Goal: Transaction & Acquisition: Subscribe to service/newsletter

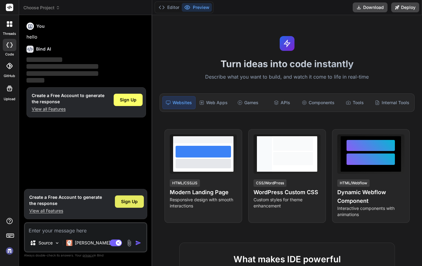
click at [125, 196] on span "Sign Up" at bounding box center [129, 202] width 17 height 6
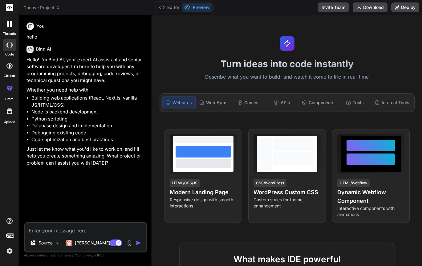
type textarea "x"
click at [54, 196] on textarea at bounding box center [85, 228] width 121 height 11
paste textarea "🏫 Complete Bilingual School Website - Repository Overview This is a comprehensi…"
type textarea "🏫 Complete Bilingual School Website - Repository Overview This is a comprehensi…"
type textarea "x"
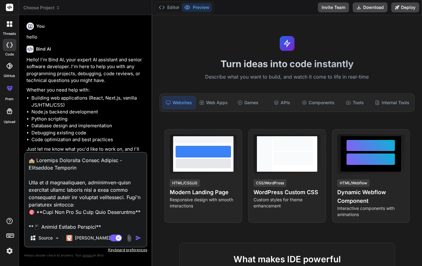
scroll to position [3793, 0]
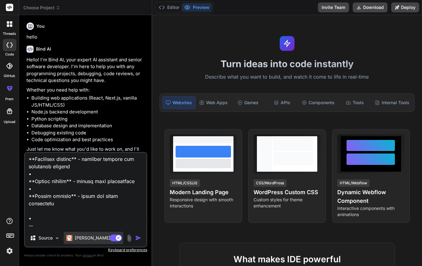
type textarea "🏫 Complete Bilingual School Website - Repository Overview This is a comprehensi…"
click at [96, 196] on div "Claude 4 S.." at bounding box center [93, 238] width 59 height 12
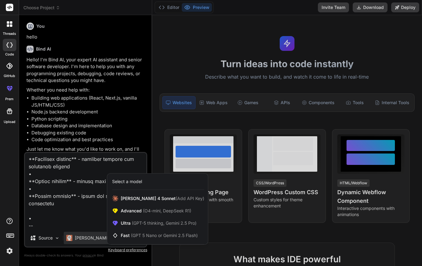
click at [74, 196] on div at bounding box center [211, 133] width 422 height 266
click at [74, 196] on textarea at bounding box center [85, 191] width 121 height 76
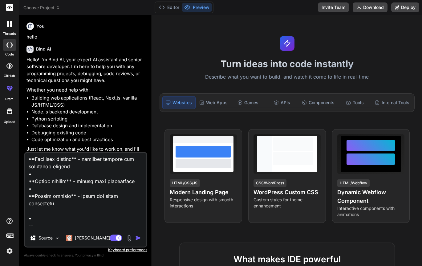
click at [139, 196] on img "button" at bounding box center [138, 238] width 6 height 6
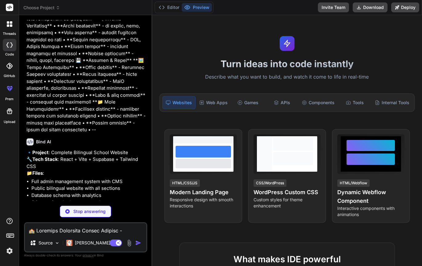
scroll to position [1571, 0]
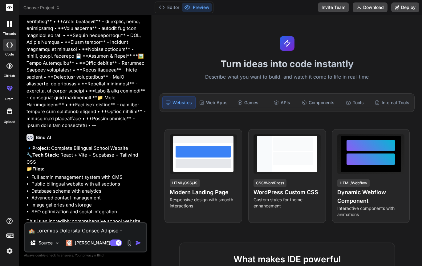
type textarea "x"
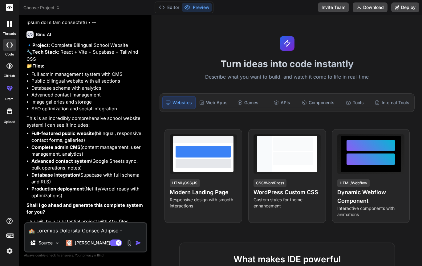
scroll to position [1678, 0]
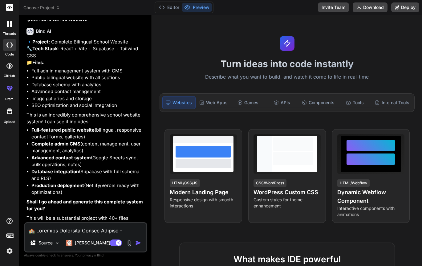
click at [80, 196] on textarea at bounding box center [85, 228] width 121 height 11
type textarea "p"
type textarea "x"
type textarea "pl"
type textarea "x"
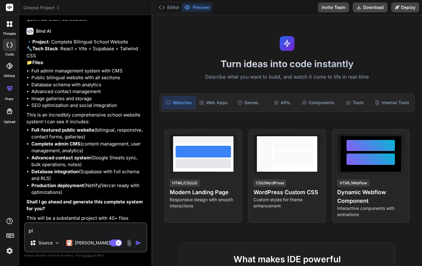
type textarea "ple"
type textarea "x"
type textarea "plea"
type textarea "x"
type textarea "pleas"
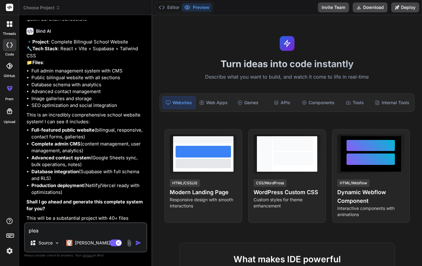
type textarea "x"
type textarea "please"
type textarea "x"
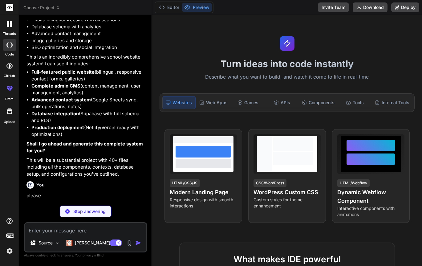
scroll to position [1742, 0]
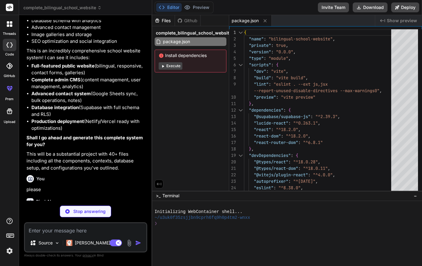
type textarea "x"
type textarea "import { defineConfig } from 'vite' import react from '@vitejs/plugin-react' ex…"
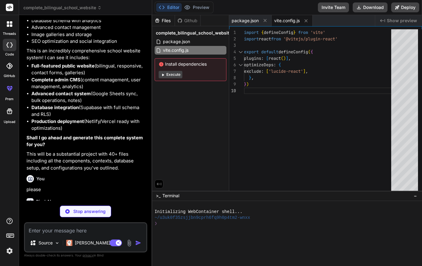
click at [162, 76] on icon at bounding box center [163, 75] width 2 height 2
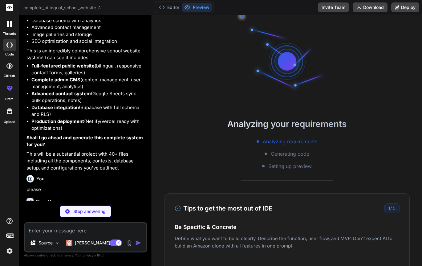
type textarea "x"
type textarea "'0%, 100%': { transform: 'translateY(0)' }, '50%': { transform: 'translateY(-5p…"
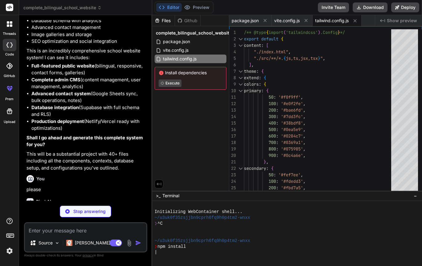
type textarea "x"
type textarea "export default { plugins: { tailwindcss: {}, autoprefixer: {}, }, }"
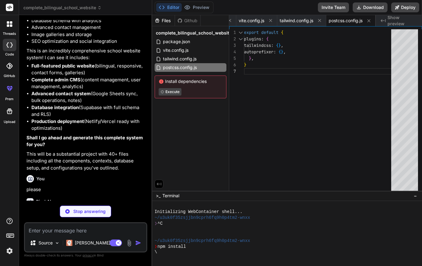
type textarea "x"
type textarea "'react/jsx-no-target-blank': 'off', 'react-refresh/only-export-components': [ '…"
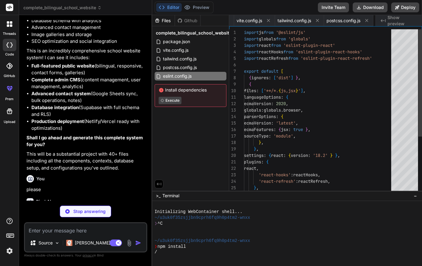
scroll to position [0, 83]
type textarea "x"
type textarea "</html>"
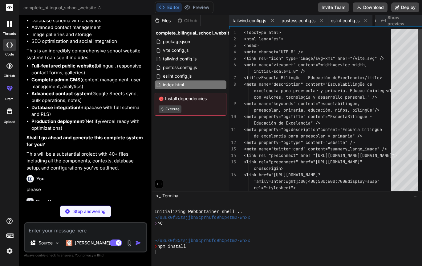
scroll to position [0, 120]
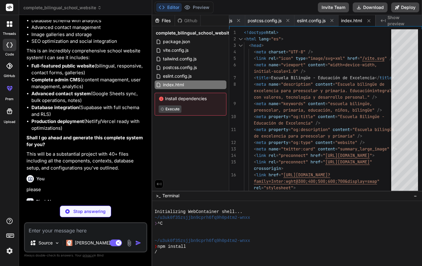
type textarea "x"
type textarea "</SupabaseProvider> </BrowserRouter> </ErrorBoundary> </React.StrictMode>, )"
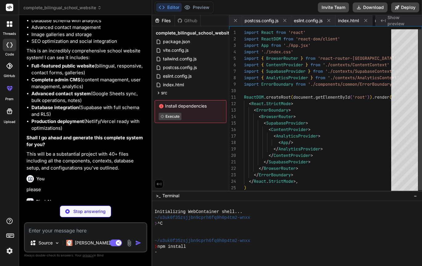
scroll to position [0, 157]
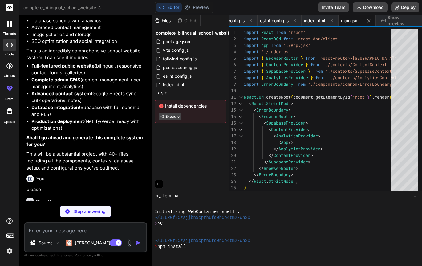
type textarea "x"
type textarea ".form-textarea { @apply w-full px-3 py-2 border border-gray-300 rounded-lg focu…"
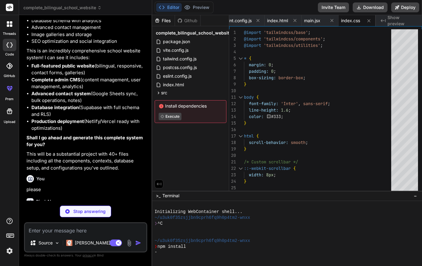
type textarea "x"
type textarea "} /> </Routes> </div> ) } export default App"
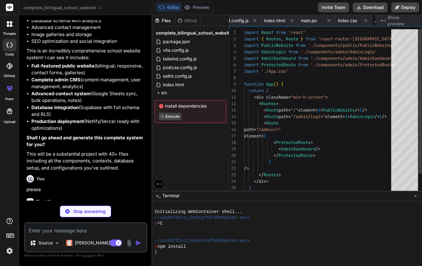
scroll to position [0, 231]
type textarea "x"
type textarea "} .read-the-docs { color: #888; }"
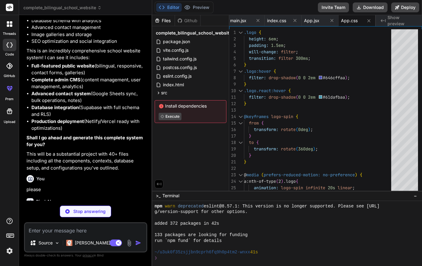
scroll to position [104, 0]
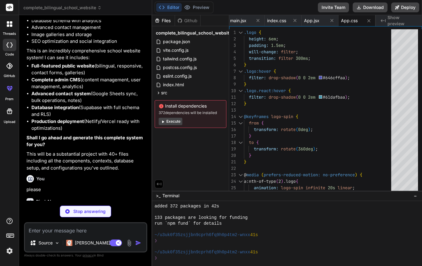
type textarea "x"
type textarea "} return ( <ContentContext.Provider value={value}> {children} </ContentContext.…"
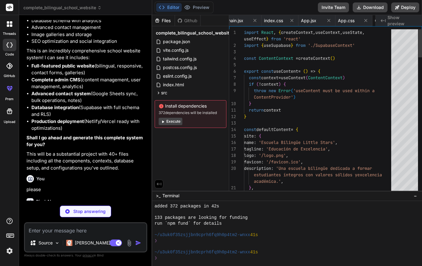
scroll to position [0, 322]
click at [161, 121] on icon at bounding box center [163, 121] width 5 height 5
click at [161, 121] on div "Install dependencies 372 dependencies will be installed Execute" at bounding box center [191, 114] width 72 height 28
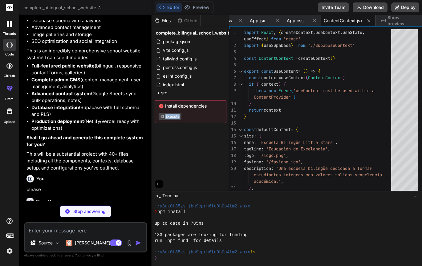
scroll to position [191, 0]
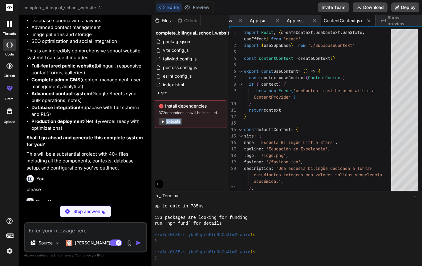
type textarea "x"
type textarea "}"
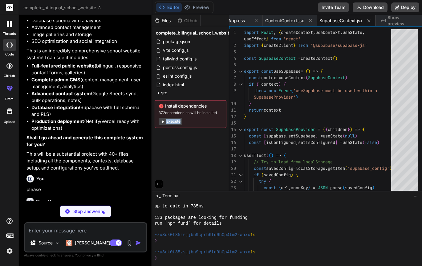
click at [184, 145] on div "Files Github complete_bilingual_school_website package.json vite.config.js tail…" at bounding box center [190, 103] width 77 height 176
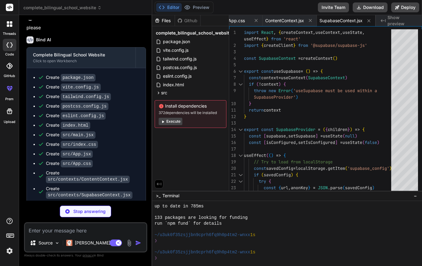
scroll to position [0, 438]
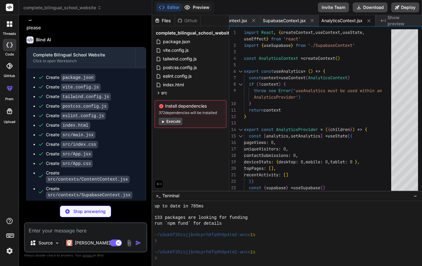
type textarea "x"
type textarea "return this.props.children } } export default ErrorBoundary"
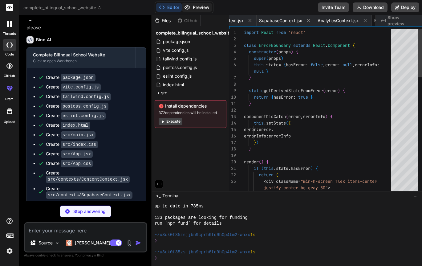
scroll to position [0, 490]
click at [197, 9] on button "Preview" at bounding box center [197, 7] width 30 height 9
type textarea "x"
type textarea "export default LoadingSpinner"
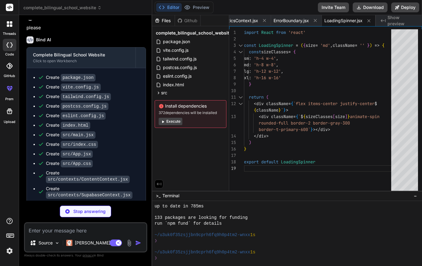
type textarea "x"
type textarea "export default ImageUpload"
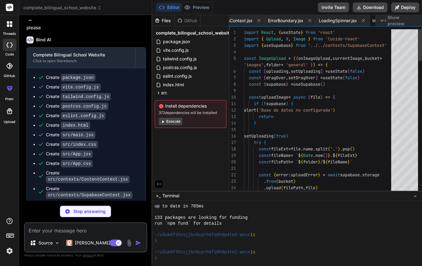
scroll to position [0, 593]
type textarea "x"
type textarea "{className} {...props} /> } return <IconComponent size={size} className={classN…"
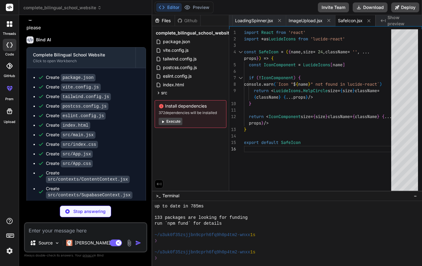
type textarea "x"
type textarea "} export default PublicWebsite"
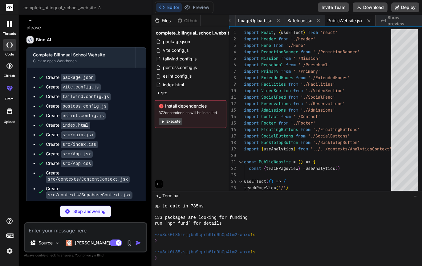
type textarea "x"
type textarea "export default Header"
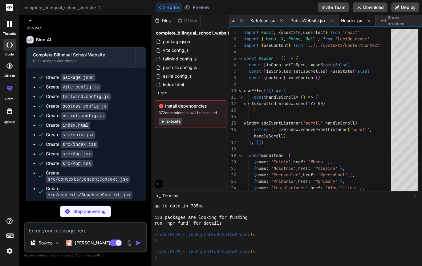
type textarea "x"
type textarea "<div className="absolute bottom-8 left-1/2 transform -translate-x-1/2 text-whit…"
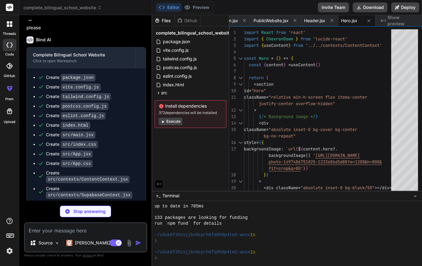
type textarea "x"
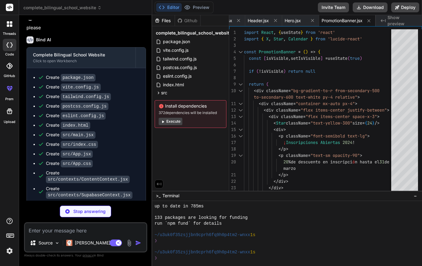
click at [166, 121] on button "Execute" at bounding box center [171, 121] width 24 height 7
click at [166, 121] on div "Install dependencies 372 dependencies will be installed Execute" at bounding box center [191, 114] width 72 height 28
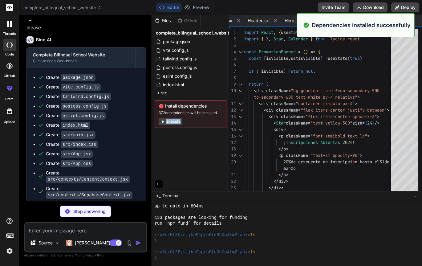
scroll to position [277, 0]
type textarea "x"
type textarea "))} </div> </div> </section> ) } export default Mission"
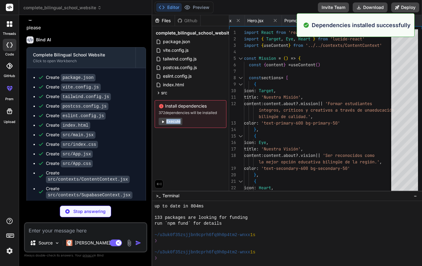
click at [190, 144] on div "Files Github complete_bilingual_school_website package.json vite.config.js tail…" at bounding box center [190, 103] width 77 height 176
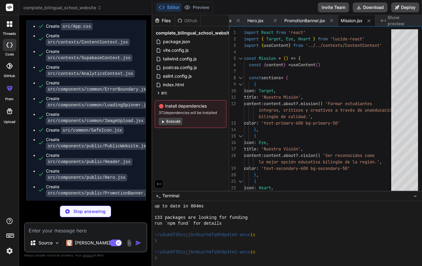
scroll to position [2049, 0]
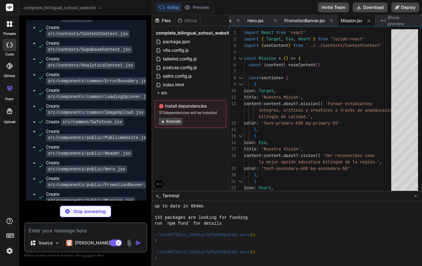
type textarea "x"
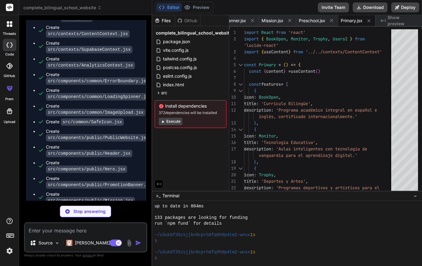
scroll to position [0, 989]
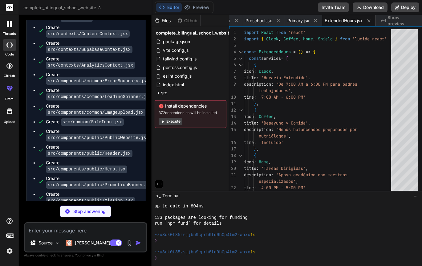
type textarea "x"
type textarea ") } export default Facilities"
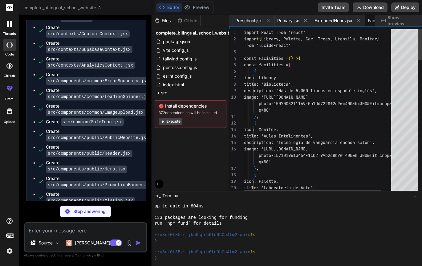
scroll to position [0, 1029]
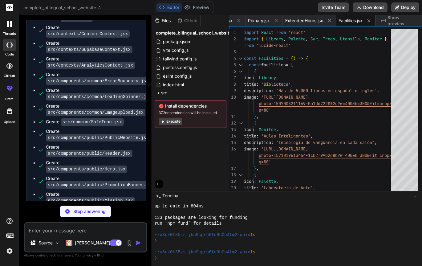
type textarea "x"
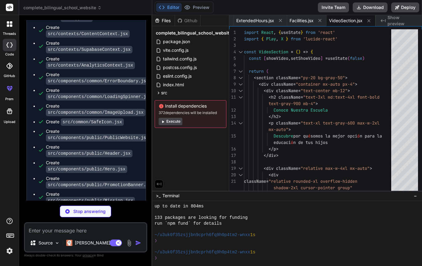
type textarea "x"
type textarea "export default SocialFeed"
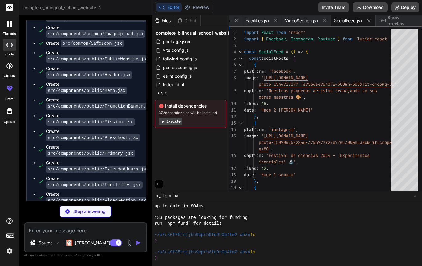
scroll to position [2144, 0]
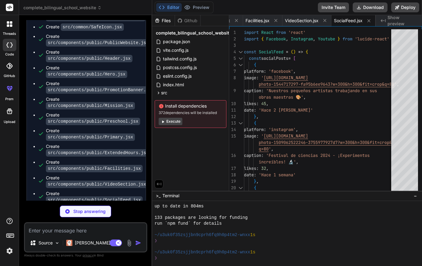
type textarea "x"
type textarea "export default Reservations"
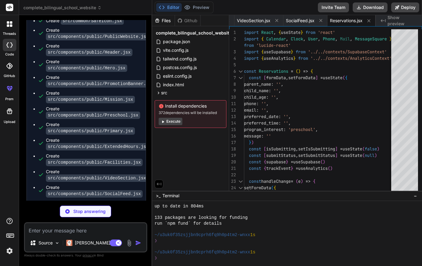
scroll to position [2160, 0]
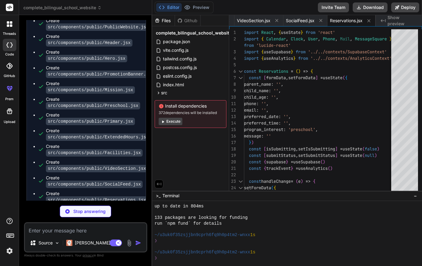
type textarea "x"
type textarea "} export default Admissions"
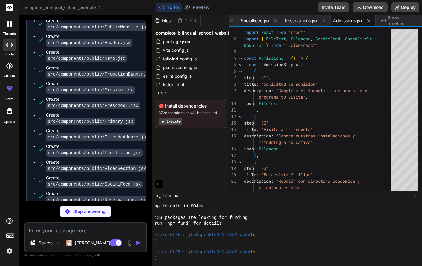
type textarea "x"
type textarea "</div> </div> </div> </div> </section> ) } export default Contact"
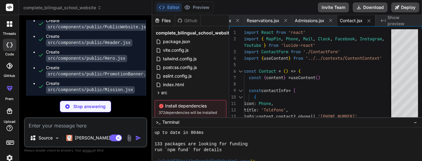
scroll to position [312, 0]
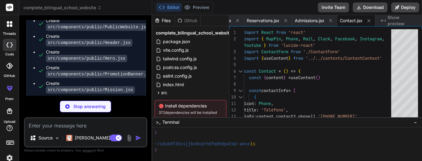
type textarea "x"
type textarea "} export default ContactForm"
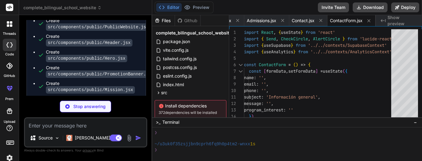
type textarea "x"
type textarea "</div> </div> </footer> ) } export default Footer"
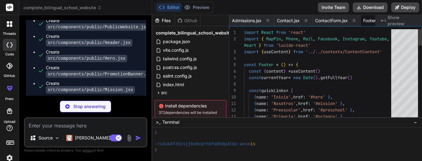
scroll to position [0, 1342]
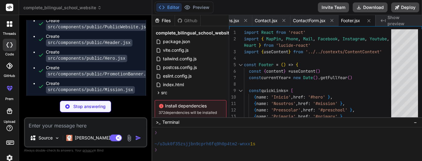
type textarea "x"
type textarea "export default FloatingButtons"
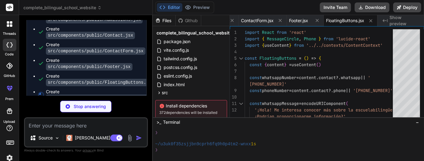
scroll to position [2343, 0]
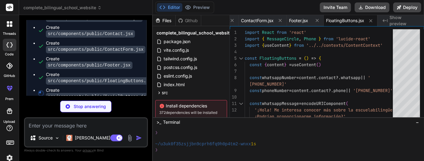
type textarea "x"
type textarea ") } export default SocialButtons"
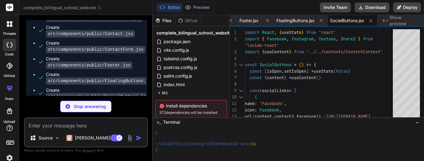
type textarea "x"
type textarea "<ArrowUp size={20} /> </button> ) } export default BackToTopButton"
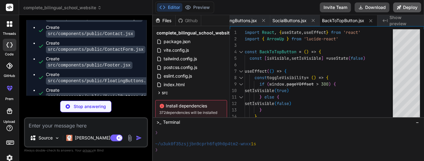
type textarea "x"
type textarea "← Volver al sitio web </a> </div> </div> </div> ) } export default AdminLogin"
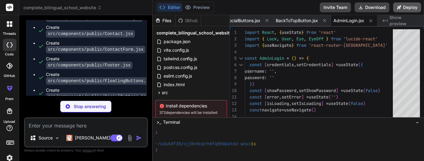
type textarea "x"
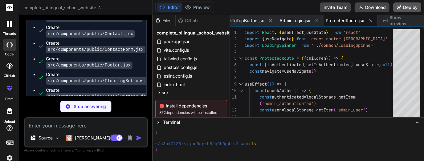
type textarea "x"
type textarea "} export default AdminDashboard"
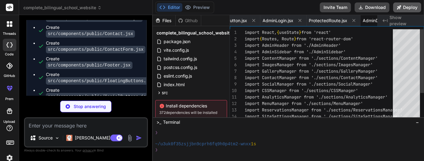
scroll to position [0, 1662]
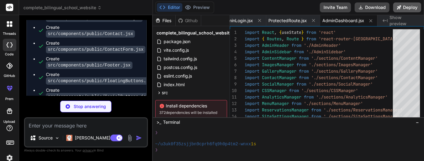
type textarea "x"
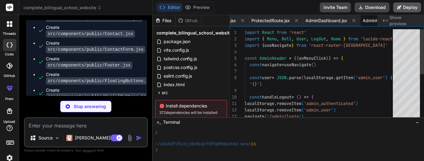
scroll to position [0, 1712]
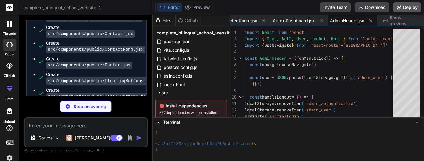
type textarea "x"
type textarea "} export default AdminSidebar"
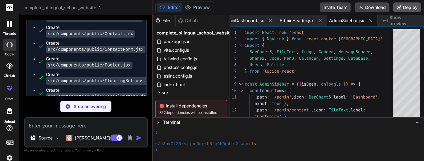
type textarea "x"
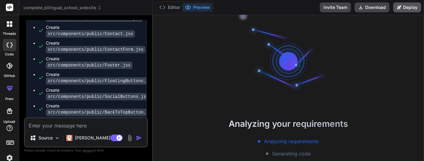
scroll to position [381, 0]
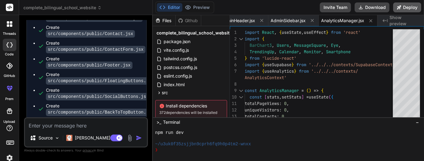
type textarea "x"
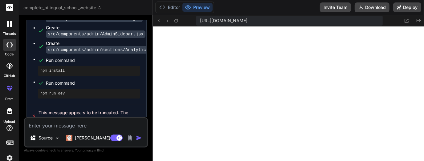
scroll to position [855, 0]
click at [37, 129] on textarea at bounding box center [86, 123] width 122 height 11
type textarea "a"
type textarea "x"
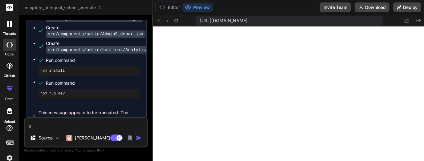
type textarea "an"
type textarea "x"
type textarea "an"
type textarea "x"
type textarea "an e"
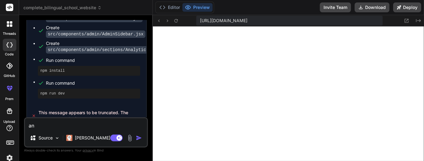
type textarea "x"
type textarea "an er"
type textarea "x"
type textarea "an err"
type textarea "x"
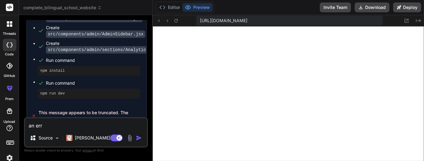
type textarea "an erro"
type textarea "x"
type textarea "an error"
type textarea "x"
type textarea "an error"
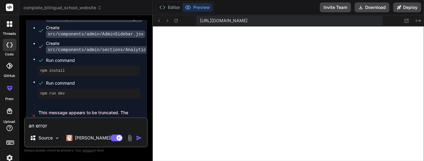
type textarea "x"
type textarea "an error o"
type textarea "x"
type textarea "an error oc"
type textarea "x"
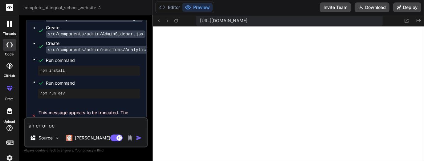
type textarea "an error ocu"
type textarea "x"
type textarea "an error ocur"
type textarea "x"
type textarea "an error ocurr"
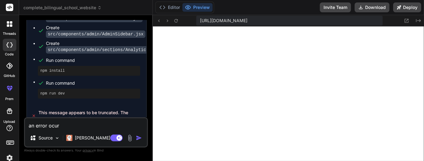
type textarea "x"
type textarea "an error ocurre"
type textarea "x"
type textarea "an error ocurred"
type textarea "x"
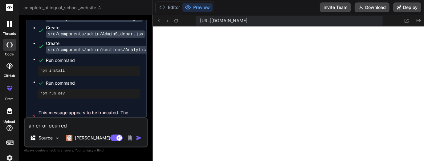
type textarea "an error ocurred."
type textarea "x"
type textarea "an error ocurred.."
type textarea "x"
type textarea "an error ocurred..."
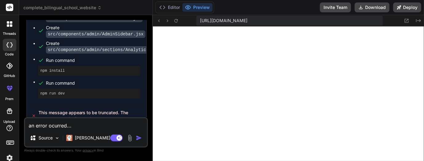
type textarea "x"
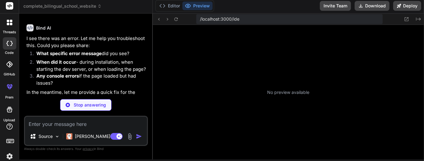
scroll to position [993, 0]
type textarea "x"
type textarea ""vite": "^4.4.5" } }"
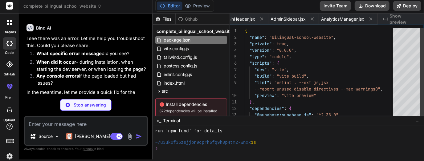
scroll to position [0, 0]
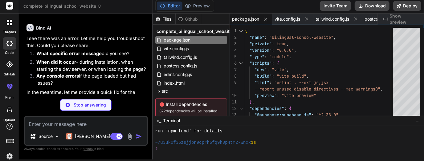
type textarea "x"
type textarea "]"
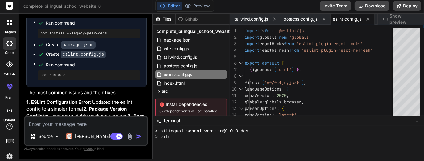
scroll to position [2743, 0]
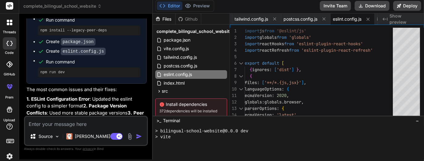
type textarea "x"
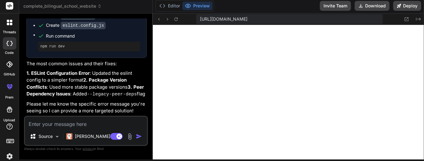
scroll to position [2772, 0]
click at [34, 125] on textarea at bounding box center [86, 122] width 122 height 11
paste textarea "[plugin:vite:css] [postcss] /home/u3uk0f35zsjjbn9cprh6fq9h0p4tm2-wnxx/src/index…"
type textarea "[plugin:vite:css] [postcss] /home/u3uk0f35zsjjbn9cprh6fq9h0p4tm2-wnxx/src/index…"
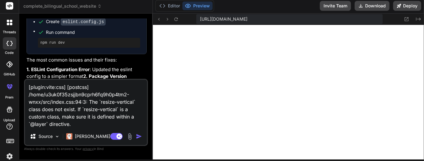
type textarea "x"
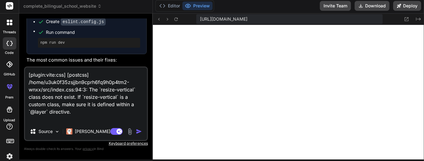
type textarea "[plugin:vite:css] [postcss] /home/u3uk0f35zsjjbn9cprh6fq9h0p4tm2-wnxx/src/index…"
click at [92, 107] on textarea "[plugin:vite:css] [postcss] /home/u3uk0f35zsjjbn9cprh6fq9h0p4tm2-wnxx/src/index…" at bounding box center [86, 95] width 122 height 55
click at [84, 117] on textarea "[plugin:vite:css] [postcss] /home/u3uk0f35zsjjbn9cprh6fq9h0p4tm2-wnxx/src/index…" at bounding box center [86, 95] width 122 height 55
type textarea "x"
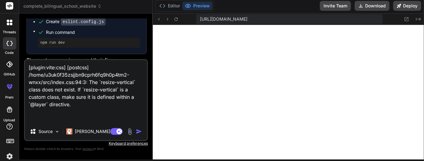
paste textarea "at Input.error (/home/u3uk0f35zsjjbn9cprh6fq9h0p4tm2-wnxx/node_modules/postcss/…"
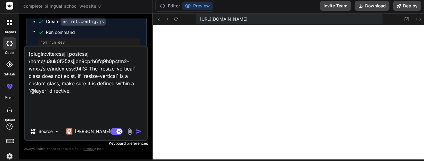
type textarea "[plugin:vite:css] [postcss] /home/u3uk0f35zsjjbn9cprh6fq9h0p4tm2-wnxx/src/index…"
type textarea "x"
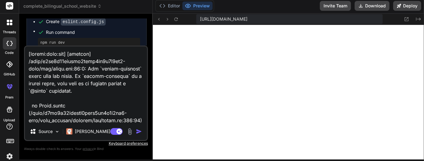
scroll to position [296, 0]
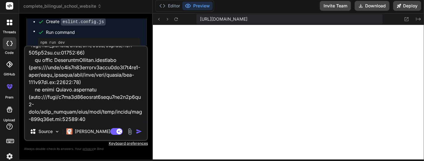
type textarea "[plugin:vite:css] [postcss] /home/u3uk0f35zsjjbn9cprh6fq9h0p4tm2-wnxx/src/index…"
click at [137, 130] on img "button" at bounding box center [139, 132] width 6 height 6
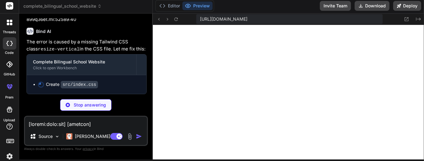
scroll to position [3135, 0]
type textarea "x"
type textarea ".form-textarea { @apply w-full px-3 py-2 border border-gray-300 rounded-lg focu…"
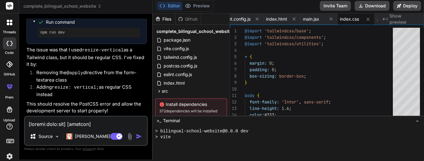
scroll to position [1520, 0]
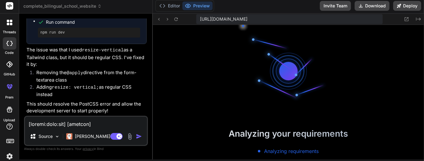
type textarea "x"
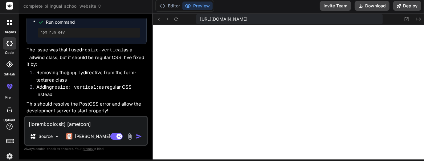
scroll to position [3206, 0]
click at [44, 122] on textarea at bounding box center [86, 122] width 122 height 11
paste textarea "import-analysis] Failed to resolve import "./sections/ContentManager" from "src…"
type textarea "[plugin:vite:import-analysis] Failed to resolve import "./sections/ContentManag…"
type textarea "x"
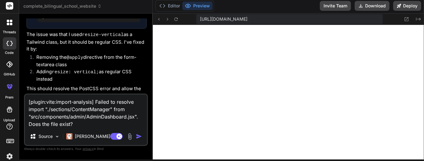
type textarea "[plugin:vite:import-analysis] Failed to resolve import "./sections/ContentManag…"
click at [70, 125] on textarea "[plugin:vite:import-analysis] Failed to resolve import "./sections/ContentManag…" at bounding box center [86, 111] width 122 height 33
click at [79, 121] on textarea "[plugin:vite:import-analysis] Failed to resolve import "./sections/ContentManag…" at bounding box center [86, 111] width 122 height 33
type textarea "x"
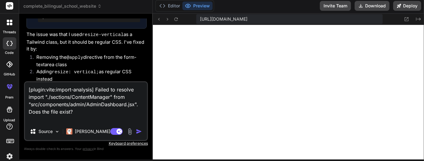
type textarea "[plugin:vite:import-analysis] Failed to resolve import "./sections/ContentManag…"
type textarea "x"
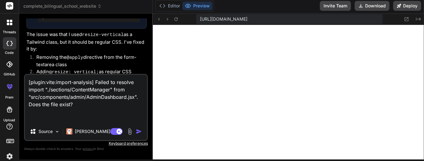
paste textarea "at formatError (file:///home/u3uk0f35zsjjbn9cprh6fq9h0p4tm2-wnxx/node_modules/v…"
type textarea "[plugin:vite:import-analysis] Failed to resolve import "./sections/ContentManag…"
type textarea "x"
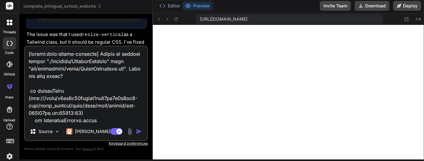
scroll to position [222, 0]
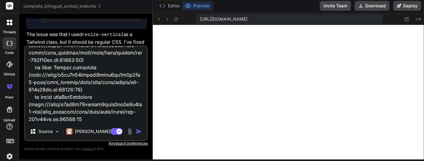
type textarea "[plugin:vite:import-analysis] Failed to resolve import "./sections/ContentManag…"
click at [137, 133] on img "button" at bounding box center [139, 132] width 6 height 6
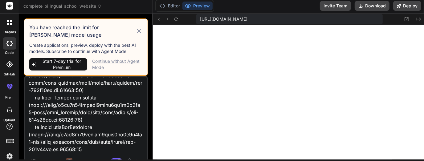
click at [142, 30] on icon at bounding box center [139, 30] width 7 height 7
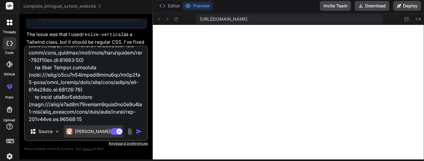
click at [102, 131] on div "Claude 4 S.." at bounding box center [93, 131] width 59 height 12
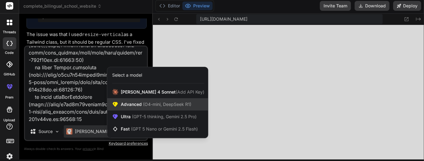
click at [153, 108] on span "Advanced (O4-mini, DeepSeek R1)" at bounding box center [156, 104] width 71 height 6
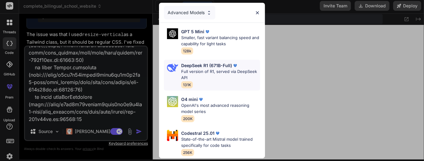
click at [223, 69] on p "Full version of R1, served via DeepSeek API" at bounding box center [220, 75] width 79 height 12
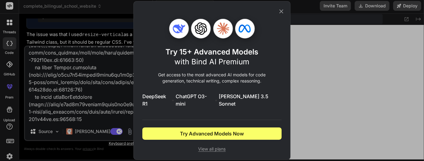
click at [284, 13] on icon at bounding box center [281, 11] width 7 height 7
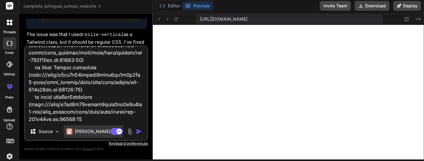
click at [92, 130] on p "Claude 4 S.." at bounding box center [98, 132] width 46 height 6
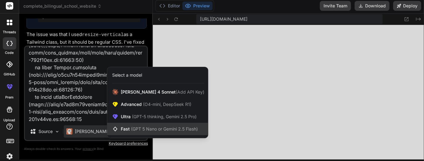
click at [120, 130] on icon at bounding box center [116, 129] width 9 height 6
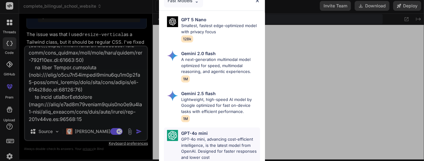
click at [182, 130] on p "GPT-4o mini" at bounding box center [194, 133] width 27 height 6
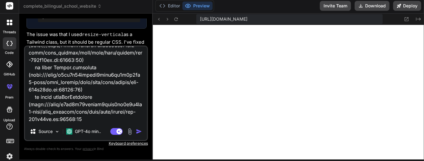
click at [136, 129] on img "button" at bounding box center [139, 132] width 6 height 6
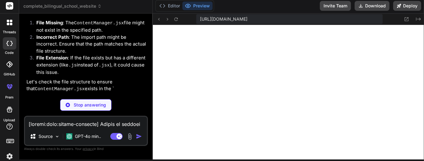
scroll to position [3546, 0]
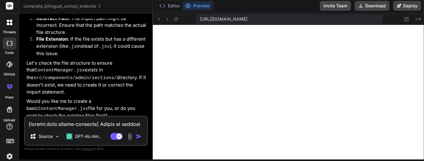
type textarea "x"
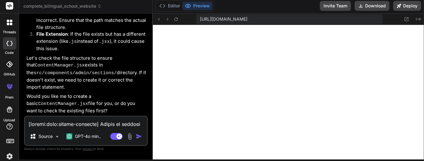
scroll to position [3569, 0]
click at [45, 127] on textarea at bounding box center [86, 122] width 122 height 11
type textarea "y"
type textarea "x"
type textarea "ye"
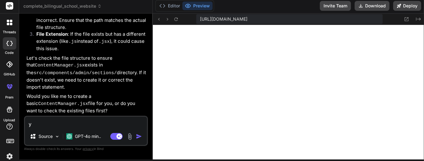
type textarea "x"
type textarea "yes"
type textarea "x"
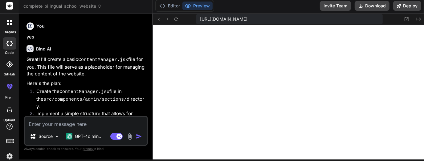
scroll to position [3675, 0]
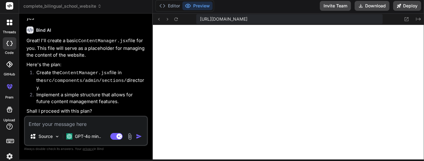
type textarea "x"
type textarea "p"
type textarea "x"
type textarea "pl"
type textarea "x"
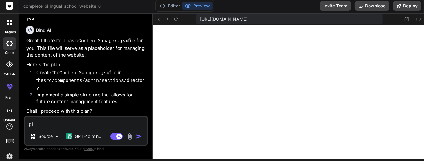
type textarea "ple"
type textarea "x"
type textarea "plea"
type textarea "x"
type textarea "pleas"
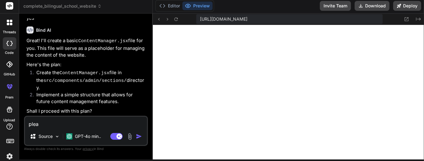
type textarea "x"
type textarea "please"
type textarea "x"
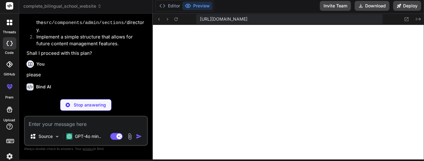
scroll to position [3738, 0]
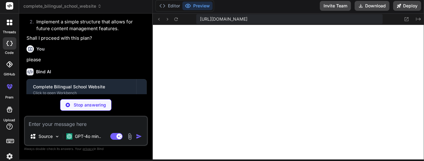
type textarea "x"
type textarea "implemented here */} </div> ) } export default ContentManager"
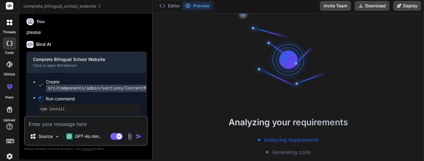
scroll to position [3764, 0]
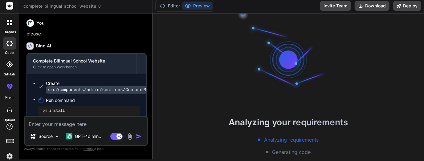
type textarea "x"
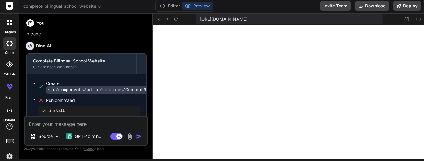
scroll to position [1976, 0]
click at [34, 126] on textarea at bounding box center [86, 122] width 122 height 11
paste textarea "[plugin:vite:import-analysis] Failed to resolve import "./sections/ImagesManage…"
type textarea "[plugin:vite:import-analysis] Failed to resolve import "./sections/ImagesManage…"
type textarea "x"
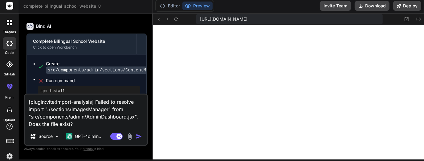
scroll to position [3825, 0]
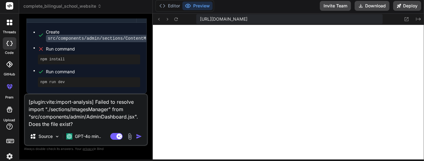
type textarea "[plugin:vite:import-analysis] Failed to resolve import "./sections/ImagesManage…"
click at [137, 136] on img "button" at bounding box center [139, 136] width 6 height 6
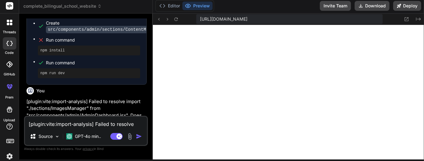
scroll to position [3888, 0]
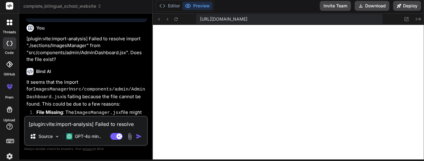
type textarea "x"
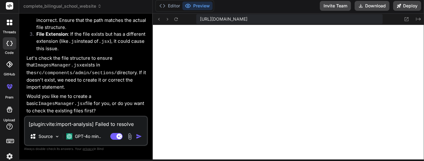
scroll to position [4006, 0]
click at [57, 124] on textarea "[plugin:vite:import-analysis] Failed to resolve import "./sections/ImagesManage…" at bounding box center [86, 122] width 122 height 11
type textarea "p"
type textarea "x"
type textarea "pl"
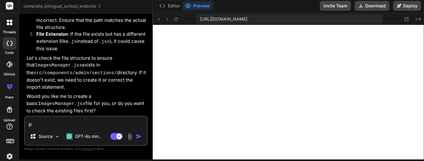
type textarea "x"
type textarea "ple"
type textarea "x"
type textarea "plea"
type textarea "x"
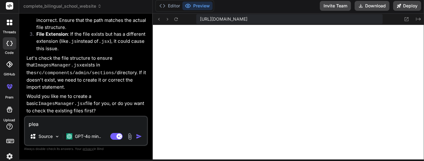
type textarea "pleas"
type textarea "x"
type textarea "please"
type textarea "x"
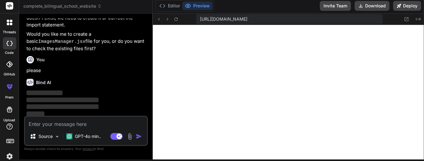
scroll to position [4070, 0]
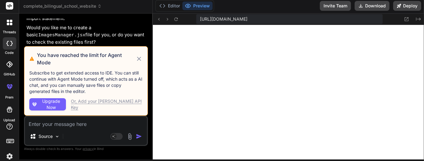
click at [9, 89] on icon at bounding box center [8, 87] width 3 height 3
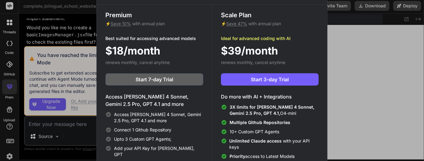
scroll to position [2, 0]
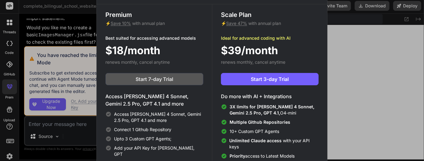
click at [136, 77] on span "Start 7-day Trial" at bounding box center [155, 79] width 38 height 7
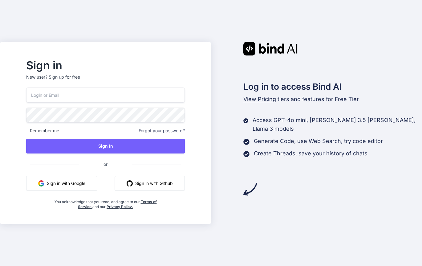
click at [63, 184] on button "Sign in with Google" at bounding box center [61, 183] width 71 height 15
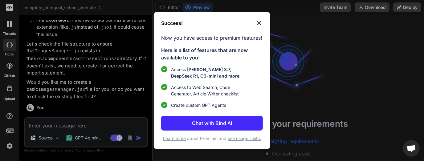
scroll to position [28, 0]
click at [201, 125] on p "Chat with Bind AI" at bounding box center [212, 123] width 40 height 7
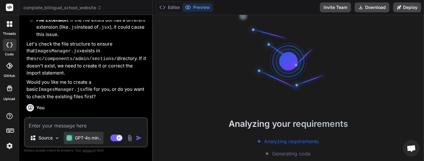
click at [84, 139] on p "GPT-4o min.." at bounding box center [88, 138] width 26 height 6
click at [87, 136] on p "GPT-4o min.." at bounding box center [88, 138] width 26 height 6
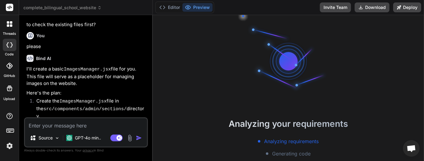
scroll to position [634, 0]
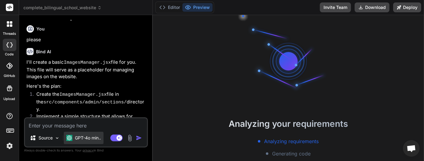
click at [84, 139] on p "GPT-4o min.." at bounding box center [88, 138] width 26 height 6
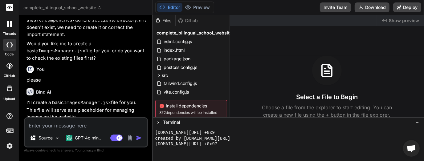
scroll to position [596, 0]
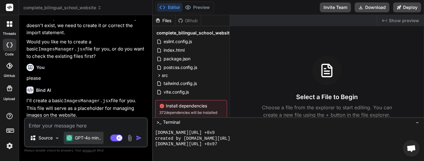
click at [100, 142] on div "GPT-4o min.." at bounding box center [84, 138] width 40 height 12
click at [53, 137] on p "Source" at bounding box center [46, 138] width 14 height 6
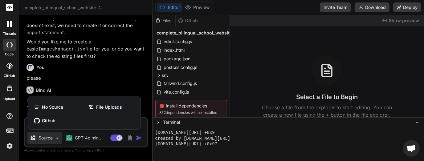
click at [56, 139] on div at bounding box center [212, 80] width 424 height 161
type textarea "x"
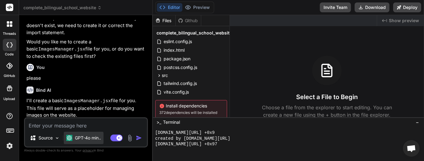
click at [82, 140] on p "GPT-4o min.." at bounding box center [88, 138] width 26 height 6
click at [76, 138] on p "GPT-4o min.." at bounding box center [88, 138] width 26 height 6
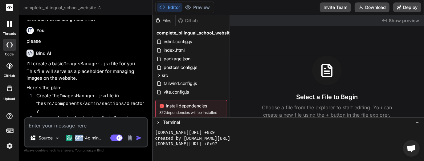
scroll to position [634, 0]
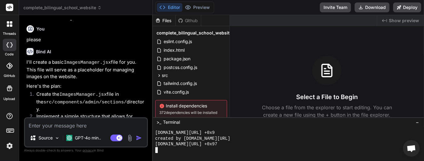
click at [328, 150] on div at bounding box center [286, 150] width 262 height 6
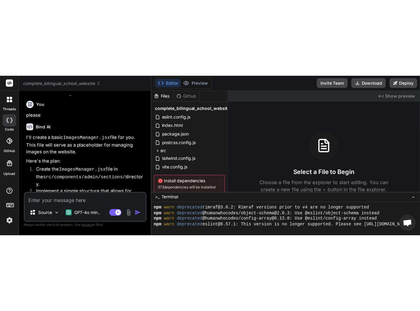
scroll to position [0, 0]
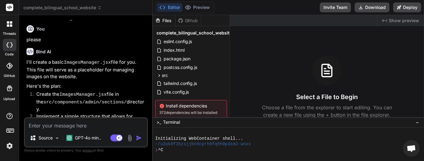
click at [39, 122] on textarea at bounding box center [86, 123] width 122 height 11
click at [79, 137] on p "GPT-4o min.." at bounding box center [88, 138] width 26 height 6
click at [86, 62] on p "I'll create a basic ImagesManager.jsx file for you. This file will serve as a p…" at bounding box center [87, 70] width 120 height 22
click at [77, 125] on textarea at bounding box center [86, 123] width 122 height 11
type textarea "y"
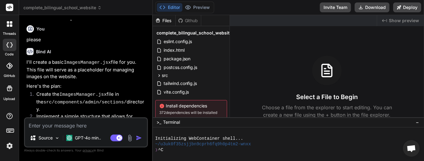
type textarea "x"
type textarea "ye"
type textarea "x"
type textarea "yes"
type textarea "x"
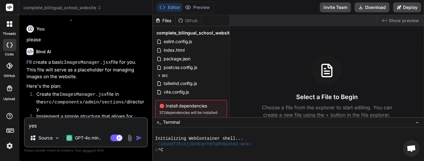
type textarea "yes"
type textarea "x"
type textarea "yes p"
type textarea "x"
type textarea "yes pl"
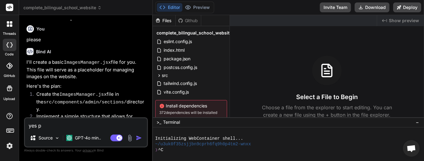
type textarea "x"
type textarea "yes ple"
type textarea "x"
type textarea "yes plea"
type textarea "x"
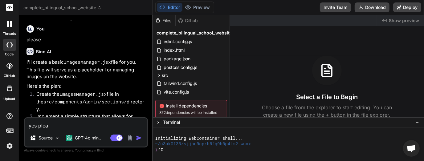
type textarea "yes pleas"
type textarea "x"
type textarea "yes please"
type textarea "x"
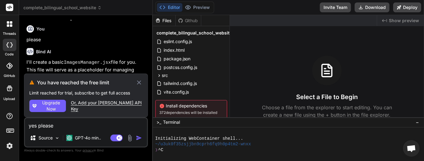
type textarea "yes please"
click at [141, 81] on icon at bounding box center [139, 82] width 4 height 4
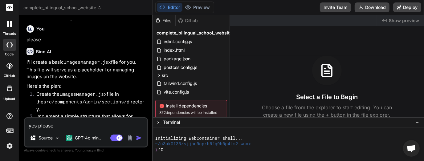
type textarea "x"
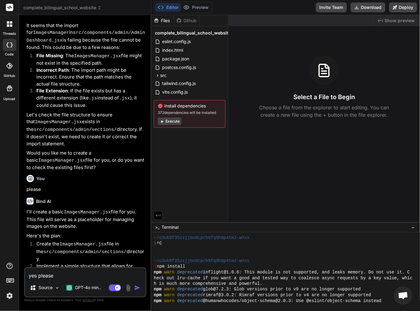
scroll to position [11, 0]
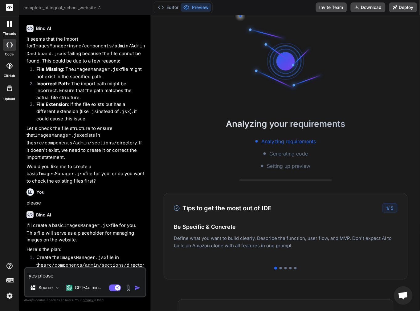
scroll to position [485, 0]
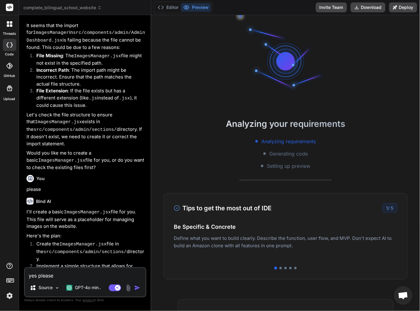
click at [140, 286] on img "button" at bounding box center [137, 288] width 6 height 6
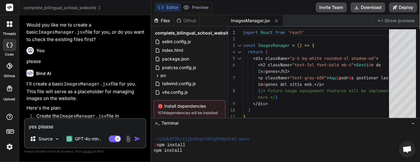
scroll to position [762, 0]
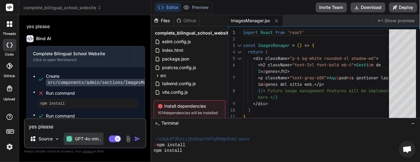
click at [87, 140] on p "GPT-4o min.." at bounding box center [88, 139] width 26 height 6
click at [68, 139] on img at bounding box center [69, 139] width 6 height 6
click at [84, 139] on p "GPT-4o min.." at bounding box center [88, 139] width 26 height 6
click at [58, 138] on img at bounding box center [57, 138] width 5 height 5
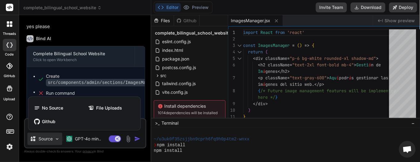
click at [100, 70] on div at bounding box center [210, 81] width 420 height 162
type textarea "x"
click at [100, 90] on span "Run command" at bounding box center [92, 93] width 93 height 6
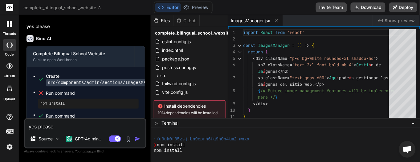
click at [67, 125] on textarea "yes please" at bounding box center [85, 124] width 121 height 11
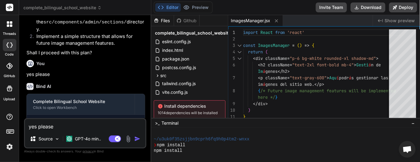
scroll to position [724, 0]
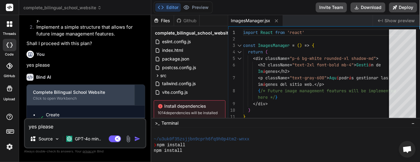
click at [63, 96] on div "Click to open Workbench" at bounding box center [81, 98] width 96 height 5
click at [109, 96] on div "Click to open Workbench" at bounding box center [81, 98] width 96 height 5
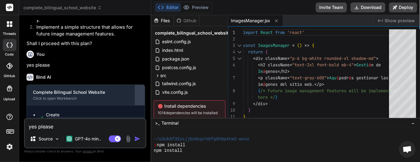
click at [144, 90] on div at bounding box center [140, 95] width 10 height 10
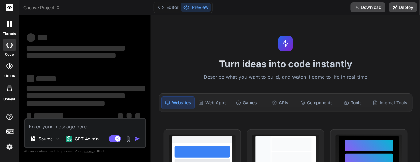
click at [68, 140] on img at bounding box center [69, 139] width 6 height 6
click at [83, 138] on p "GPT-4o min.." at bounding box center [88, 139] width 26 height 6
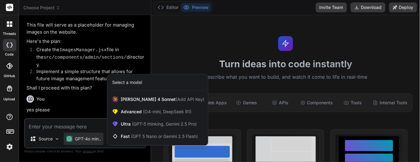
scroll to position [438, 0]
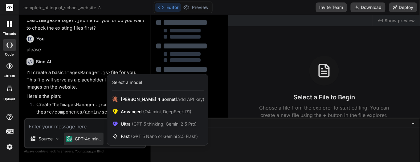
drag, startPoint x: 83, startPoint y: 138, endPoint x: 68, endPoint y: 139, distance: 15.4
click at [68, 139] on div at bounding box center [210, 81] width 420 height 162
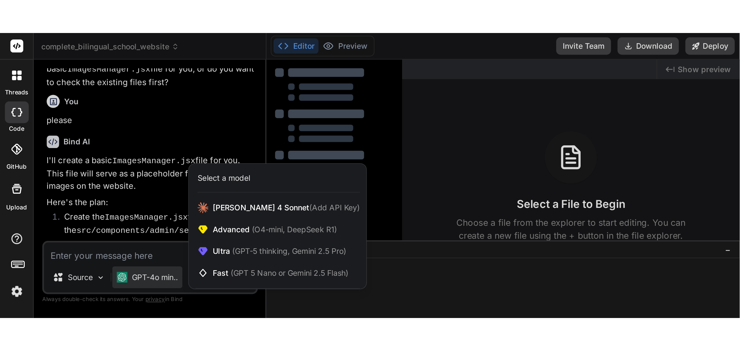
scroll to position [29, 0]
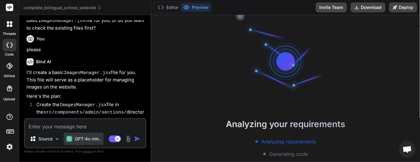
click at [74, 139] on div "GPT-4o min.." at bounding box center [83, 139] width 35 height 6
click at [85, 139] on p "GPT-4o min.." at bounding box center [88, 139] width 26 height 6
click at [55, 139] on img at bounding box center [57, 138] width 5 height 5
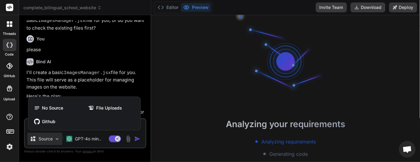
click at [81, 140] on div at bounding box center [210, 81] width 420 height 162
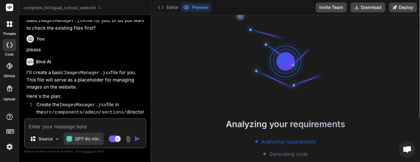
click at [82, 139] on p "GPT-4o min.." at bounding box center [88, 139] width 26 height 6
click at [60, 137] on div "Source" at bounding box center [44, 139] width 35 height 12
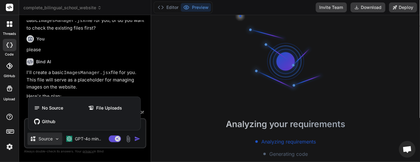
click at [79, 139] on div at bounding box center [210, 81] width 420 height 162
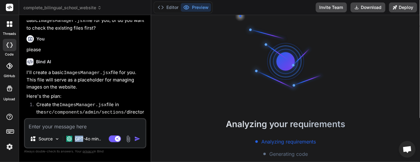
click at [79, 139] on p "GPT-4o min.." at bounding box center [88, 139] width 26 height 6
click at [69, 140] on img at bounding box center [69, 139] width 6 height 6
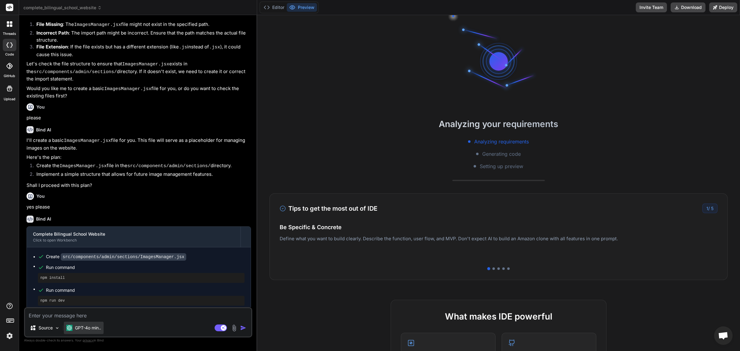
click at [71, 162] on img at bounding box center [69, 328] width 6 height 6
click at [81, 162] on p "GPT-4o min.." at bounding box center [88, 328] width 26 height 6
click at [59, 162] on img at bounding box center [57, 327] width 5 height 5
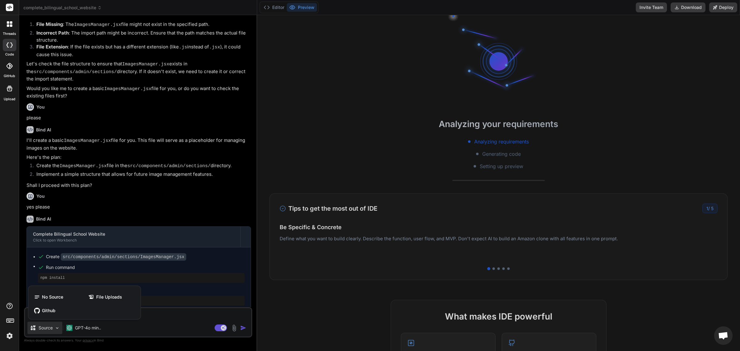
click at [186, 162] on div at bounding box center [370, 175] width 740 height 351
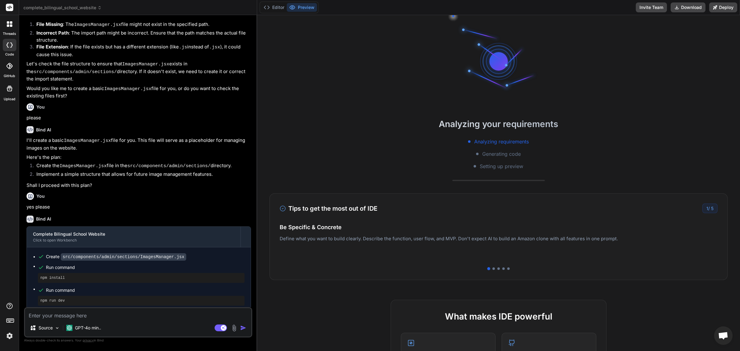
click at [182, 162] on div "Source GPT-4o min.." at bounding box center [138, 329] width 226 height 15
click at [91, 162] on span "Run command" at bounding box center [145, 290] width 199 height 6
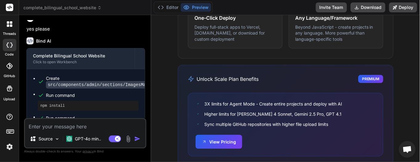
scroll to position [470, 0]
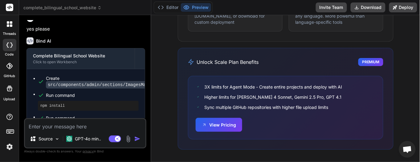
click at [6, 147] on img at bounding box center [9, 146] width 10 height 10
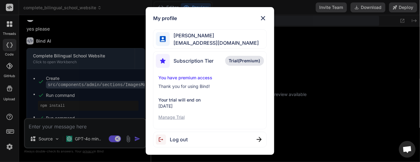
scroll to position [150, 0]
type textarea "x"
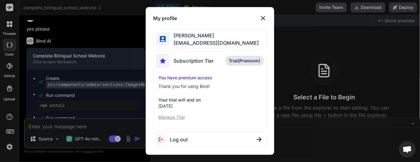
click at [265, 16] on img at bounding box center [263, 17] width 7 height 7
click at [265, 16] on div at bounding box center [300, 20] width 145 height 11
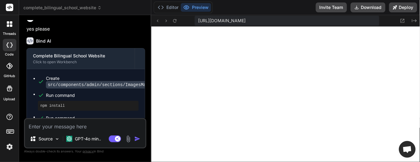
scroll to position [335, 0]
click at [196, 5] on button "Preview" at bounding box center [196, 7] width 30 height 9
click at [175, 11] on button "Editor" at bounding box center [168, 7] width 26 height 9
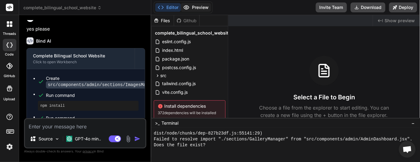
click at [186, 8] on circle at bounding box center [187, 8] width 2 height 2
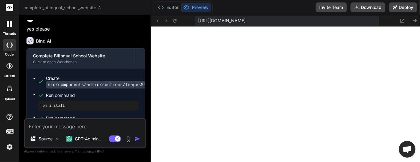
click at [72, 123] on textarea at bounding box center [85, 124] width 121 height 11
paste textarea "[plugin:vite:import-analysis] Failed to resolve import "./sections/GalleryManag…"
type textarea "[plugin:vite:import-analysis] Failed to resolve import "./sections/GalleryManag…"
type textarea "x"
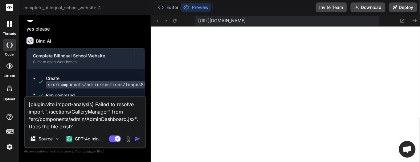
type textarea "[plugin:vite:import-analysis] Failed to resolve import "./sections/GalleryManag…"
click at [137, 137] on img "button" at bounding box center [137, 139] width 6 height 6
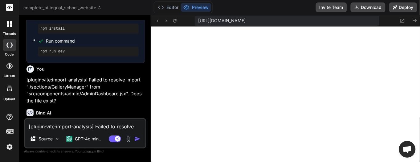
scroll to position [658, 0]
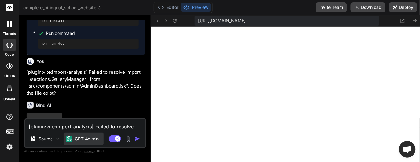
click at [68, 139] on img at bounding box center [69, 139] width 6 height 6
type textarea "x"
click at [70, 141] on img at bounding box center [69, 139] width 6 height 6
drag, startPoint x: 70, startPoint y: 141, endPoint x: 92, endPoint y: 138, distance: 22.3
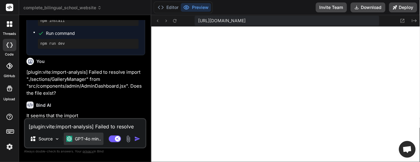
click at [92, 138] on p "GPT-4o min.." at bounding box center [88, 139] width 26 height 6
click at [70, 138] on img at bounding box center [69, 139] width 6 height 6
click at [74, 140] on div "GPT-4o min.." at bounding box center [83, 139] width 35 height 6
click at [88, 139] on p "GPT-4o min.." at bounding box center [88, 139] width 26 height 6
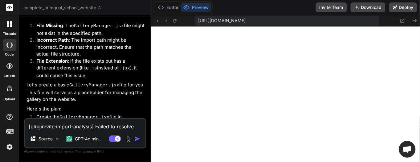
scroll to position [787, 0]
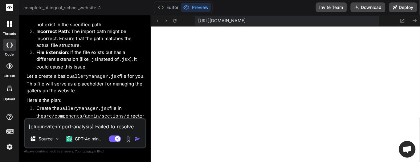
click at [65, 129] on textarea "[plugin:vite:import-analysis] Failed to resolve import "./sections/GalleryManag…" at bounding box center [85, 124] width 121 height 11
type textarea "y"
type textarea "x"
type textarea "ye"
type textarea "x"
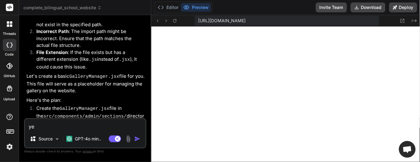
type textarea "yes"
type textarea "x"
type textarea "yes"
type textarea "x"
type textarea "yes p"
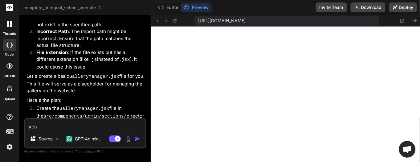
type textarea "x"
type textarea "yes pl"
type textarea "x"
type textarea "yes pll"
type textarea "x"
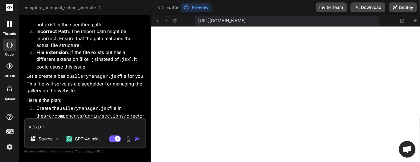
type textarea "yes pl"
type textarea "x"
type textarea "yes ple"
type textarea "x"
type textarea "yes plea"
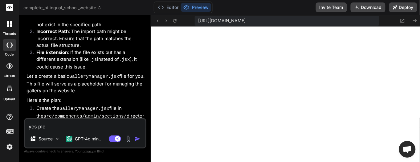
type textarea "x"
type textarea "yes pleas"
type textarea "x"
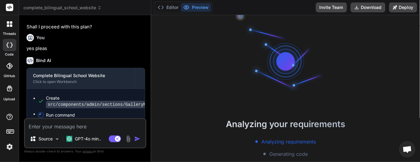
scroll to position [915, 0]
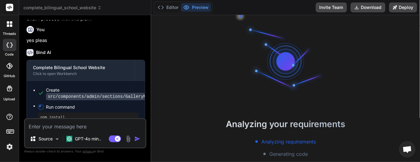
type textarea "x"
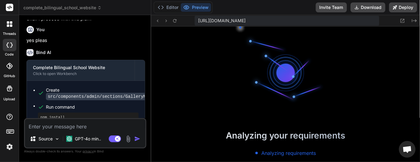
scroll to position [676, 0]
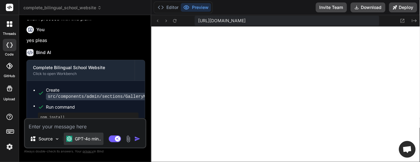
click at [79, 140] on p "GPT-4o min.." at bounding box center [88, 139] width 26 height 6
click at [68, 140] on img at bounding box center [69, 139] width 6 height 6
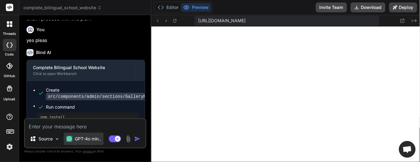
click at [68, 140] on img at bounding box center [69, 139] width 6 height 6
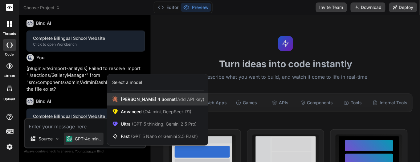
click at [136, 100] on span "[PERSON_NAME] 4 Sonnet (Add API Key)" at bounding box center [163, 99] width 84 height 6
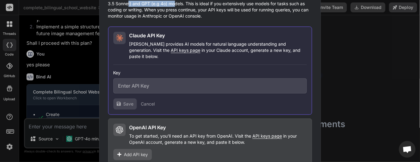
drag, startPoint x: 181, startPoint y: 9, endPoint x: 135, endPoint y: 7, distance: 46.0
click at [135, 7] on p "Your own API keys give you unlimited queries with no daily or hourly limits for…" at bounding box center [210, 6] width 204 height 25
type textarea "x"
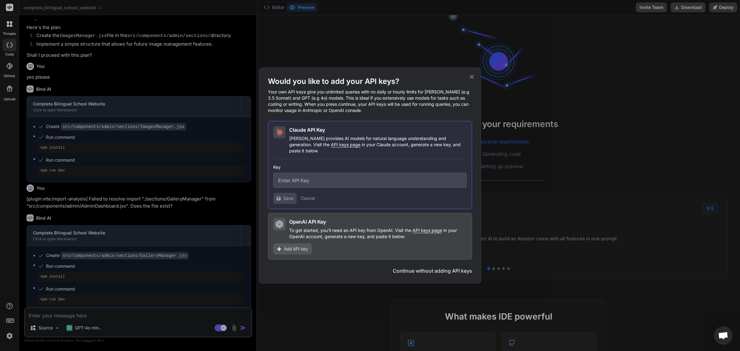
click at [420, 78] on icon at bounding box center [471, 76] width 7 height 7
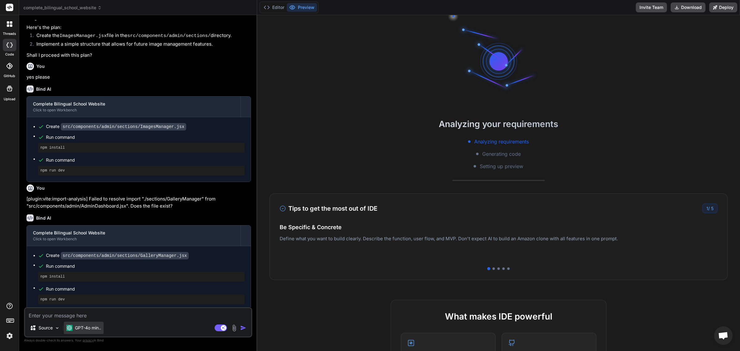
click at [65, 162] on div "GPT-4o min.." at bounding box center [84, 328] width 40 height 12
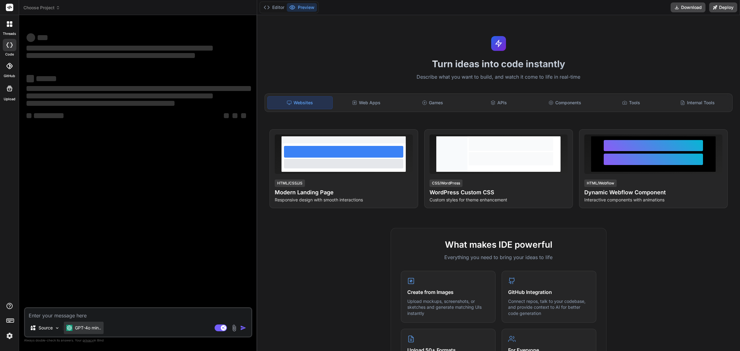
click at [81, 329] on p "GPT-4o min.." at bounding box center [88, 328] width 26 height 6
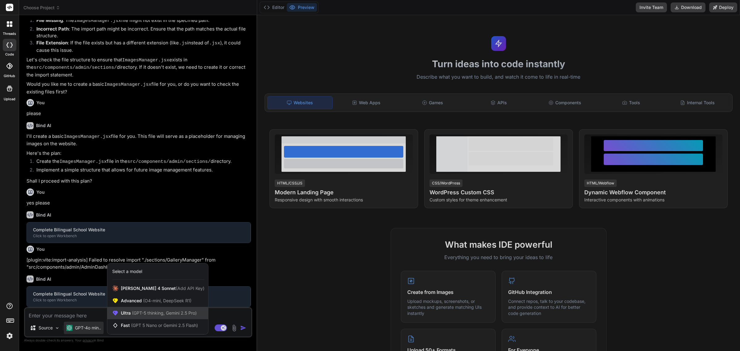
scroll to position [180, 0]
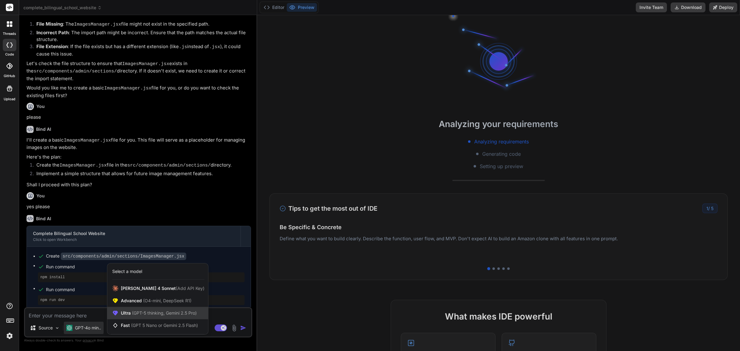
click at [141, 313] on span "(GPT-5 thinking, Gemini 2.5 Pro)" at bounding box center [164, 312] width 66 height 5
type textarea "x"
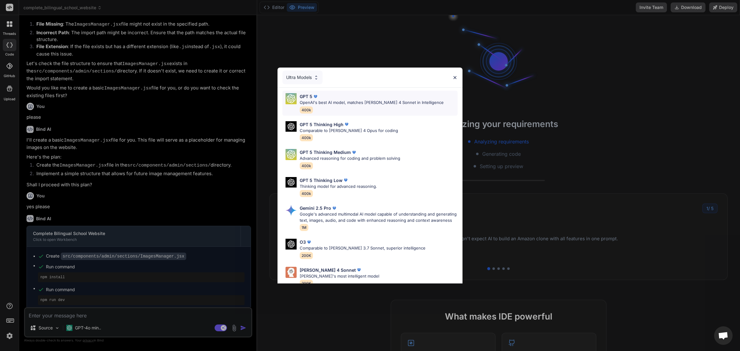
click at [382, 105] on p "OpenAI's best AI model, matches [PERSON_NAME] 4 Sonnet in Intelligence" at bounding box center [372, 103] width 144 height 6
click at [382, 105] on div "Ultra Models GPT 5 OpenAI's best AI model, matches [PERSON_NAME] 4 Sonnet in In…" at bounding box center [369, 192] width 185 height 249
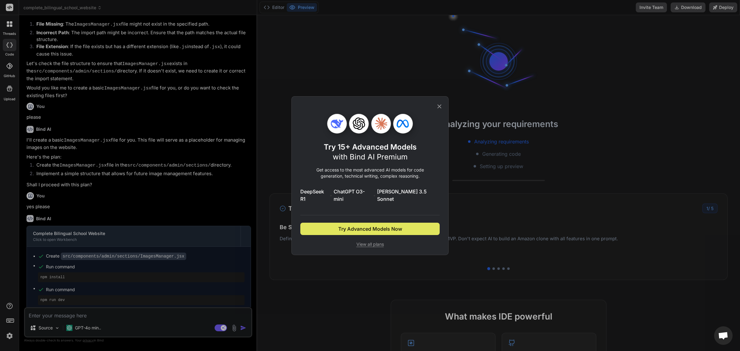
click at [349, 225] on span "Try Advanced Models Now" at bounding box center [370, 228] width 64 height 7
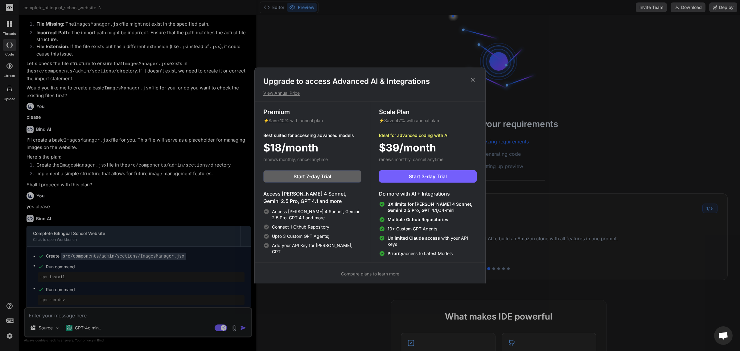
click at [474, 79] on icon at bounding box center [473, 80] width 4 height 4
click at [474, 79] on div at bounding box center [498, 61] width 92 height 92
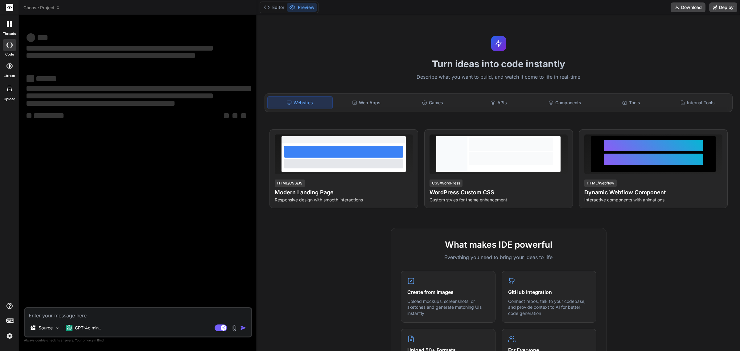
click at [90, 329] on p "GPT-4o min.." at bounding box center [88, 328] width 26 height 6
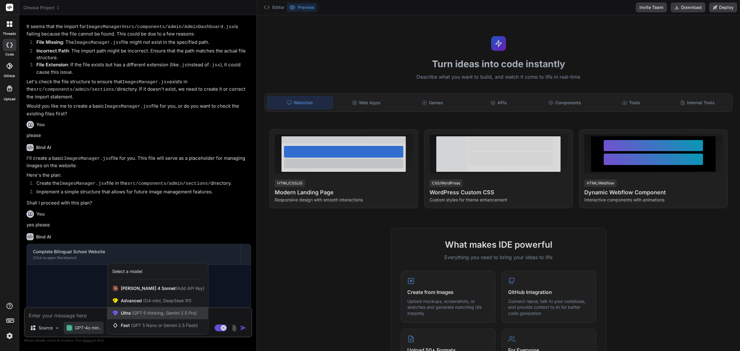
scroll to position [180, 0]
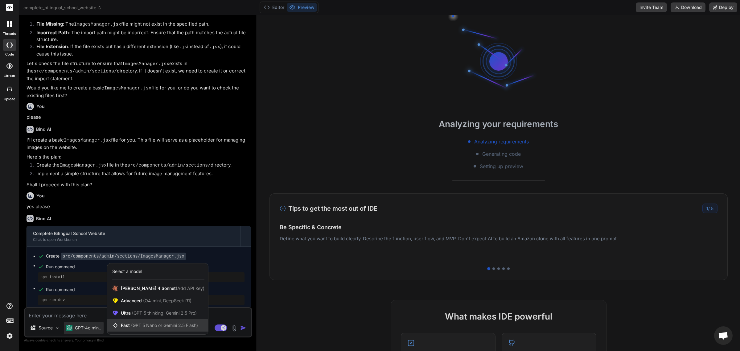
click at [135, 320] on div "Fast (GPT 5 Nano or Gemini 2.5 Flash)" at bounding box center [157, 325] width 101 height 12
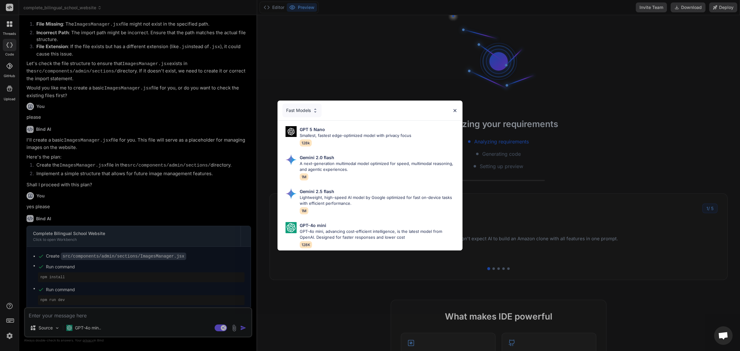
scroll to position [11, 0]
click at [457, 108] on img at bounding box center [454, 110] width 5 height 5
drag, startPoint x: 457, startPoint y: 107, endPoint x: 429, endPoint y: 111, distance: 28.0
click at [457, 107] on div at bounding box center [498, 61] width 92 height 92
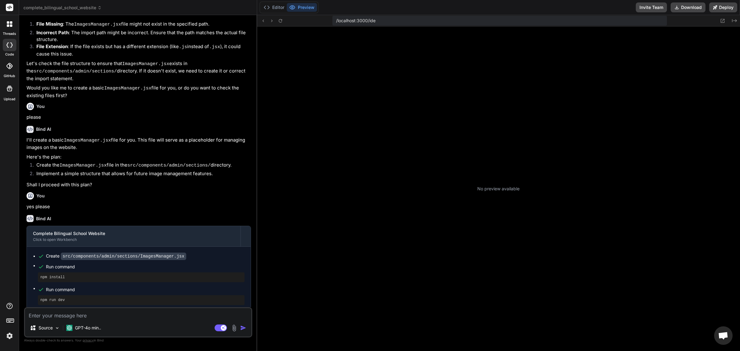
scroll to position [81, 0]
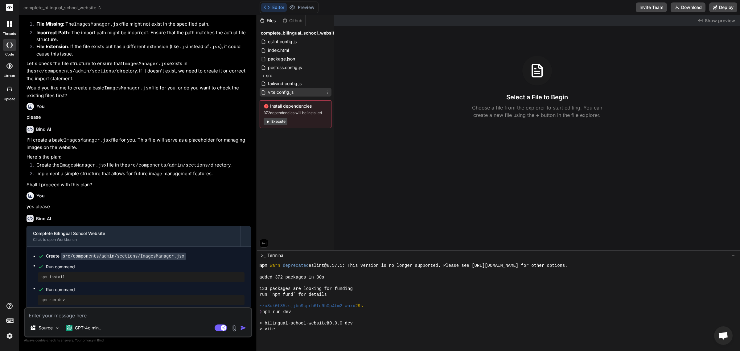
click at [281, 94] on span "vite.config.js" at bounding box center [280, 91] width 27 height 7
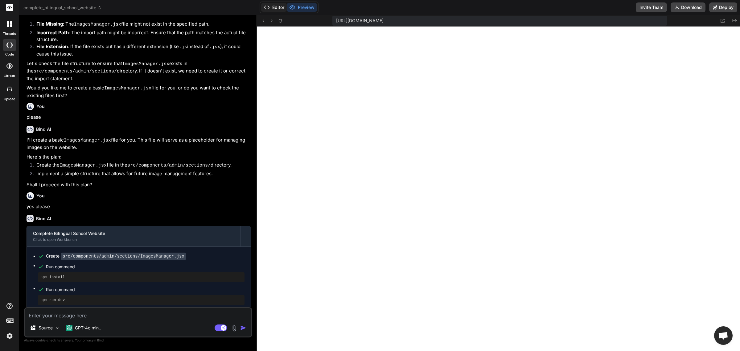
scroll to position [219, 0]
click at [278, 8] on button "Editor" at bounding box center [274, 7] width 26 height 9
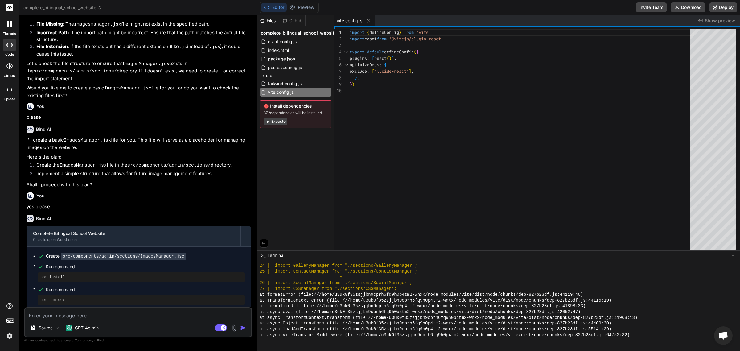
click at [306, 13] on div "Editor Preview" at bounding box center [289, 8] width 59 height 12
click at [306, 6] on button "Preview" at bounding box center [302, 7] width 30 height 9
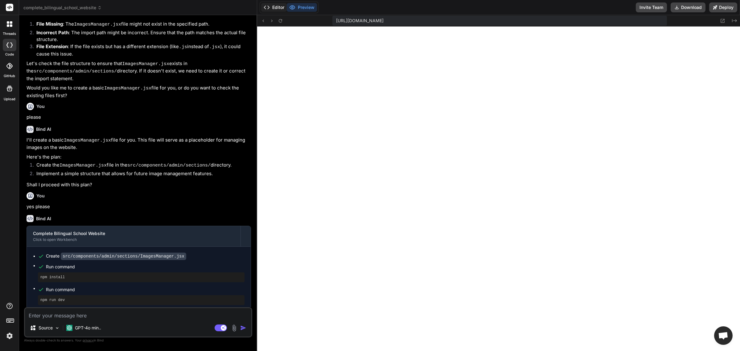
click at [275, 6] on button "Editor" at bounding box center [274, 7] width 26 height 9
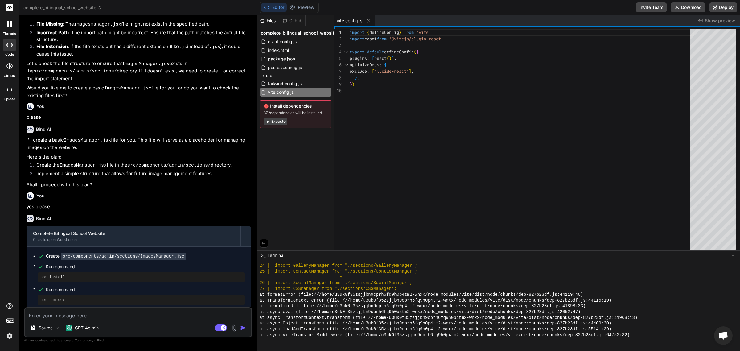
click at [11, 339] on img at bounding box center [9, 335] width 10 height 10
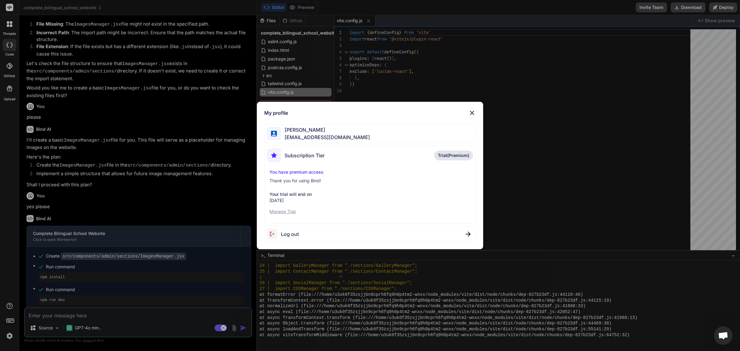
click at [279, 213] on p "Manage Trial" at bounding box center [369, 211] width 201 height 6
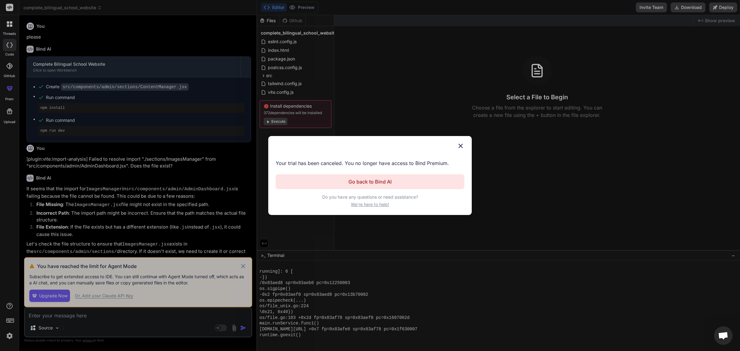
scroll to position [584, 0]
click at [461, 142] on img at bounding box center [460, 145] width 7 height 7
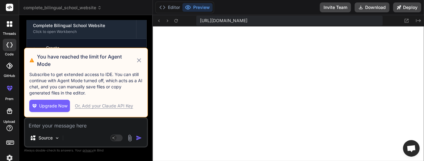
scroll to position [1121, 0]
click at [56, 103] on button "Upgrade Now" at bounding box center [49, 106] width 41 height 12
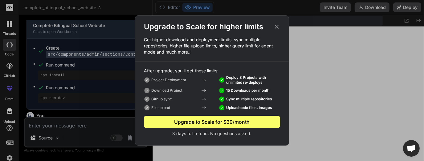
click at [275, 26] on icon at bounding box center [276, 26] width 7 height 7
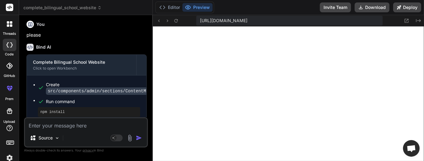
scroll to position [0, 0]
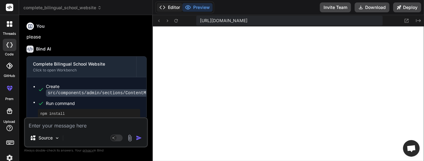
click at [175, 8] on button "Editor" at bounding box center [170, 7] width 26 height 9
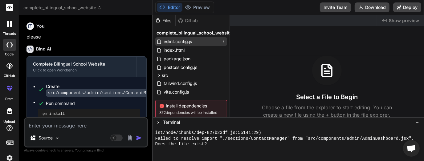
click at [174, 43] on span "eslint.config.js" at bounding box center [178, 41] width 30 height 7
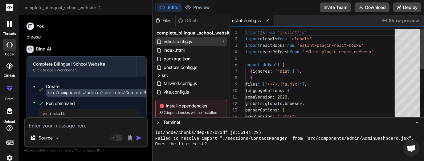
type textarea "x"
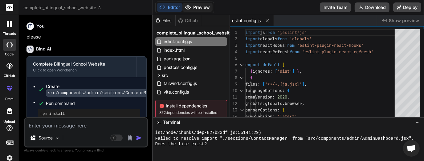
click at [196, 9] on button "Preview" at bounding box center [197, 7] width 30 height 9
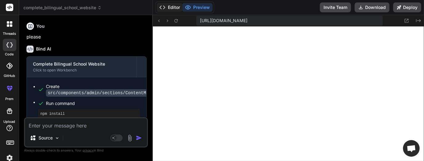
click at [169, 6] on button "Editor" at bounding box center [170, 7] width 26 height 9
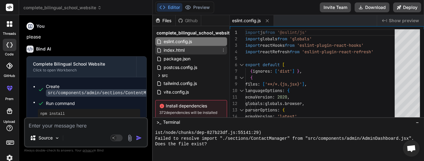
click at [173, 49] on span "index.html" at bounding box center [174, 50] width 22 height 7
type textarea "</head> <body> <div id="root"></div> <script type="module" src="/src/main.jsx">…"
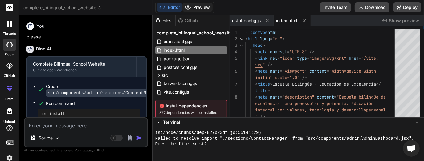
click at [195, 6] on button "Preview" at bounding box center [197, 7] width 30 height 9
